Goal: Task Accomplishment & Management: Use online tool/utility

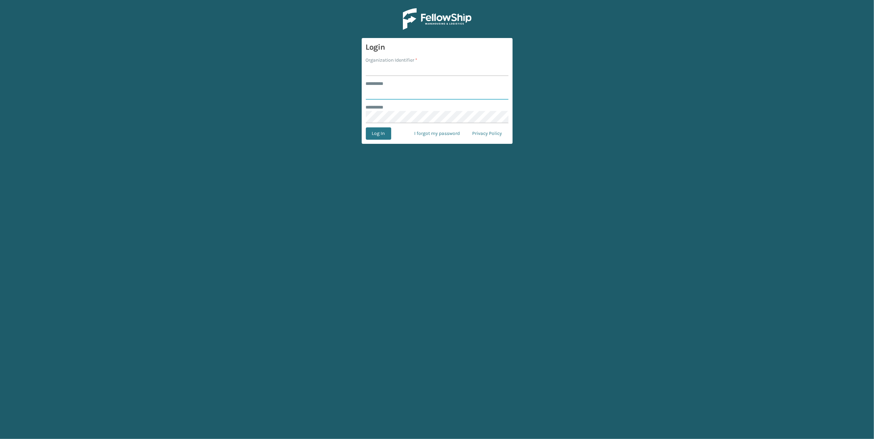
type input "******"
type input "[PERSON_NAME]"
click at [366, 127] on button "Log In" at bounding box center [378, 133] width 25 height 12
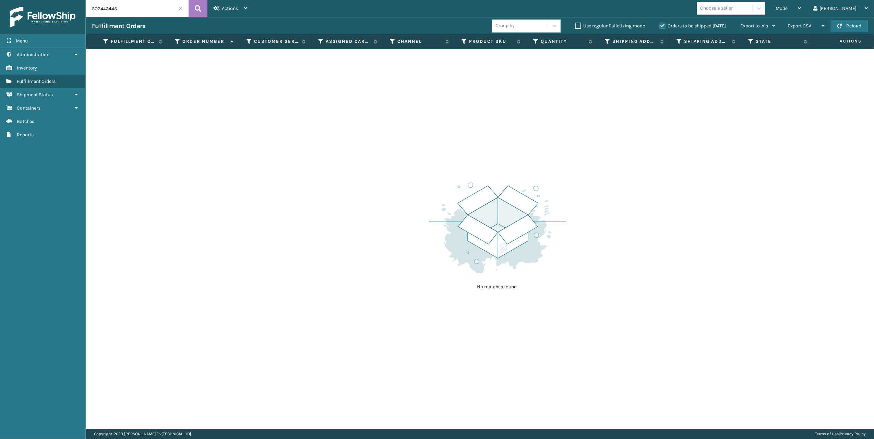
drag, startPoint x: 124, startPoint y: 6, endPoint x: 62, endPoint y: 4, distance: 61.7
click at [62, 0] on div "Menu Administration Inventory Fulfillment Orders Shipment Status Containers Bat…" at bounding box center [437, 0] width 874 height 0
paste input "4721"
click at [205, 10] on button at bounding box center [197, 8] width 19 height 17
drag, startPoint x: 129, startPoint y: 9, endPoint x: 88, endPoint y: 9, distance: 41.1
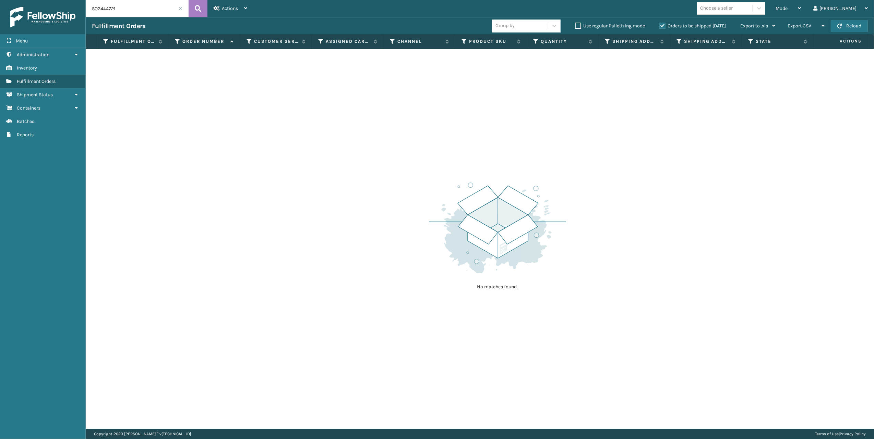
click at [88, 9] on input "SO2444721" at bounding box center [137, 8] width 103 height 17
paste input "914"
click at [195, 10] on icon at bounding box center [198, 8] width 7 height 10
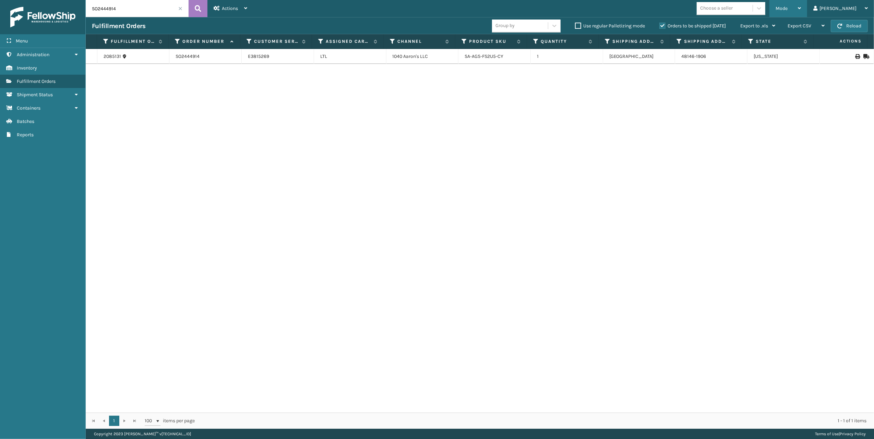
click at [807, 7] on div "Mode Regular Mode Picking Mode Labeling Mode Exit Scan Mode" at bounding box center [788, 8] width 38 height 17
click at [779, 46] on li "Picking Mode" at bounding box center [761, 45] width 92 height 19
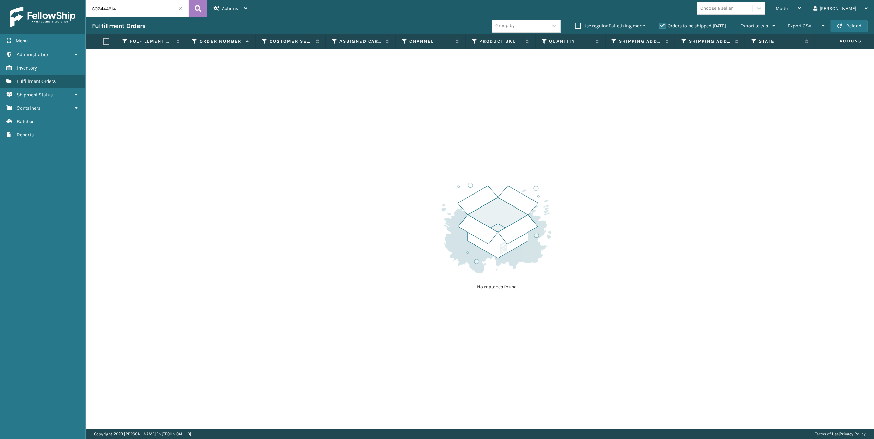
drag, startPoint x: 132, startPoint y: 12, endPoint x: 73, endPoint y: 13, distance: 59.0
click at [73, 0] on div "Menu Containers Administration Containers Inventory Containers Fulfillment Orde…" at bounding box center [437, 0] width 874 height 0
paste input "5073"
drag, startPoint x: 121, startPoint y: 9, endPoint x: 84, endPoint y: 13, distance: 37.6
click at [86, 13] on input "SO2445073" at bounding box center [137, 8] width 103 height 17
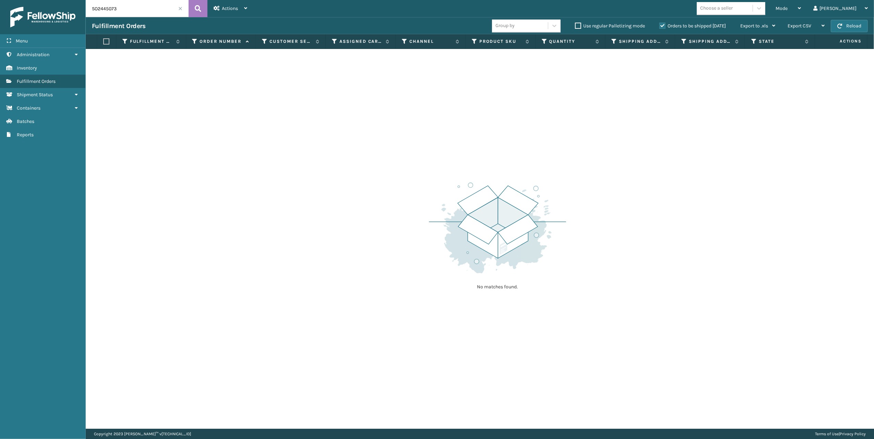
paste input "130"
drag, startPoint x: 127, startPoint y: 5, endPoint x: 73, endPoint y: 7, distance: 54.2
click at [73, 0] on div "Menu Administration Administration Administration Inventory Administration Fulf…" at bounding box center [437, 0] width 874 height 0
paste input "5"
type input "SO2445135"
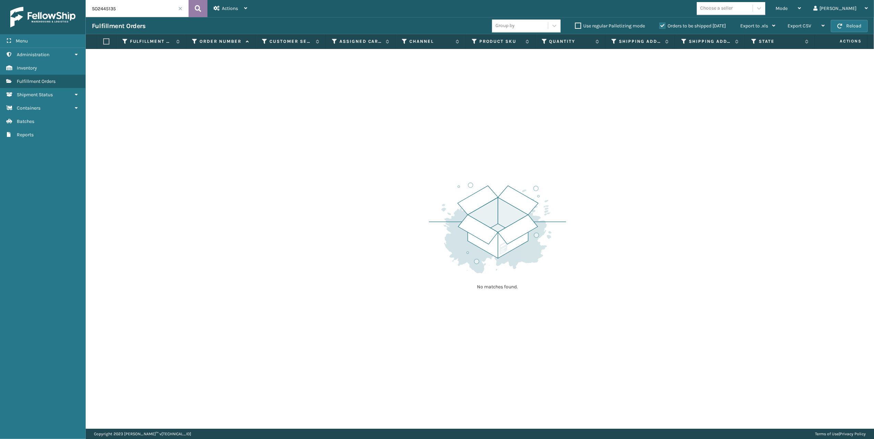
click at [203, 13] on button at bounding box center [197, 8] width 19 height 17
